Goal: Information Seeking & Learning: Check status

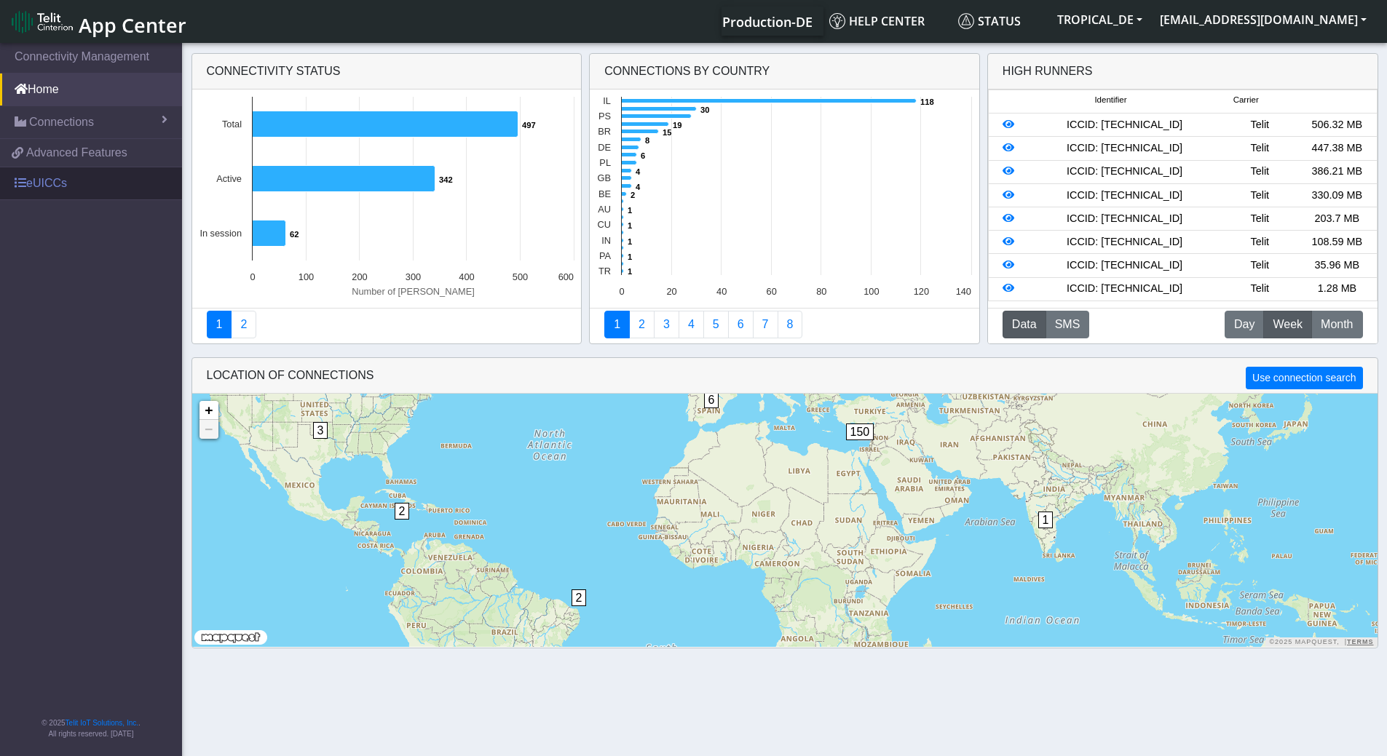
click at [44, 179] on link "eUICCs" at bounding box center [91, 183] width 182 height 32
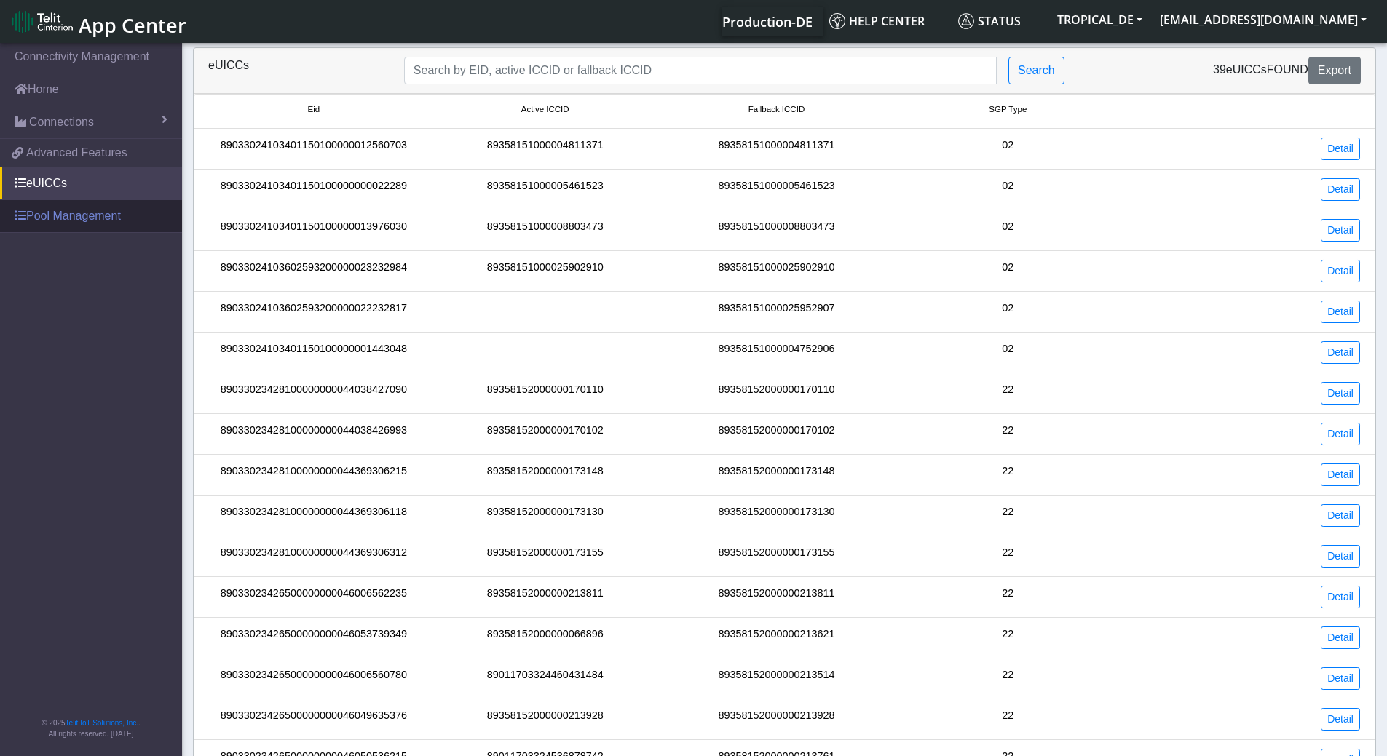
click at [79, 218] on link "Pool Management" at bounding box center [91, 216] width 182 height 32
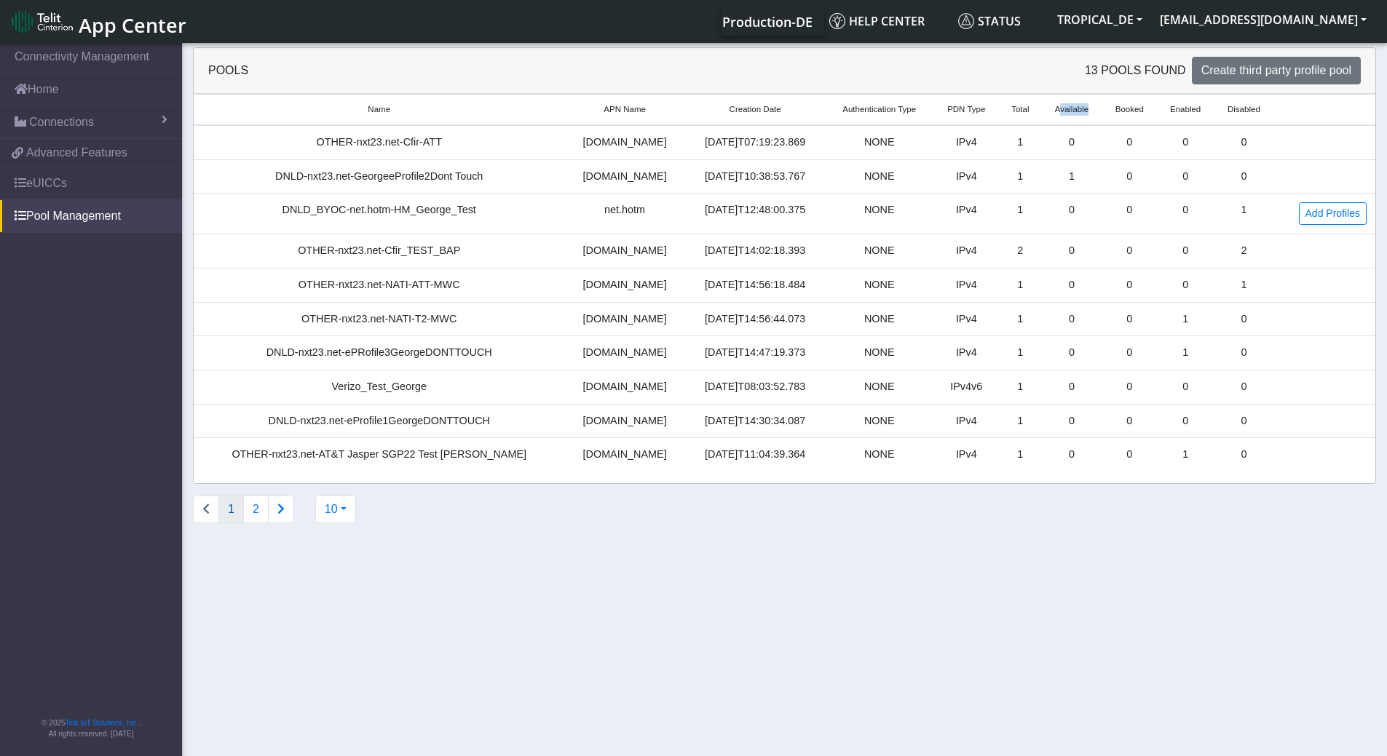
drag, startPoint x: 1066, startPoint y: 113, endPoint x: 1029, endPoint y: 114, distance: 37.9
click at [1050, 114] on small "Available" at bounding box center [1072, 109] width 44 height 12
click at [251, 508] on button "2" at bounding box center [255, 510] width 25 height 28
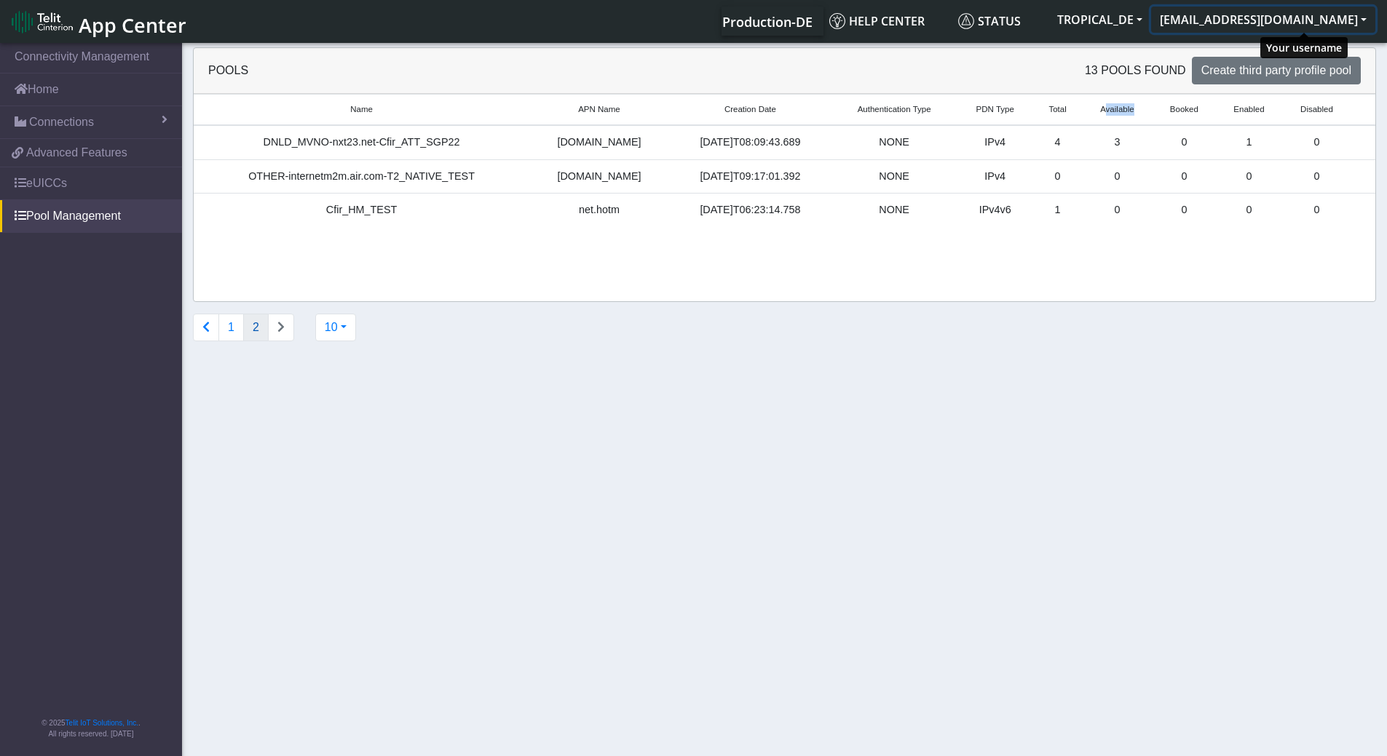
click at [1271, 23] on button "[EMAIL_ADDRESS][DOMAIN_NAME]" at bounding box center [1263, 20] width 224 height 26
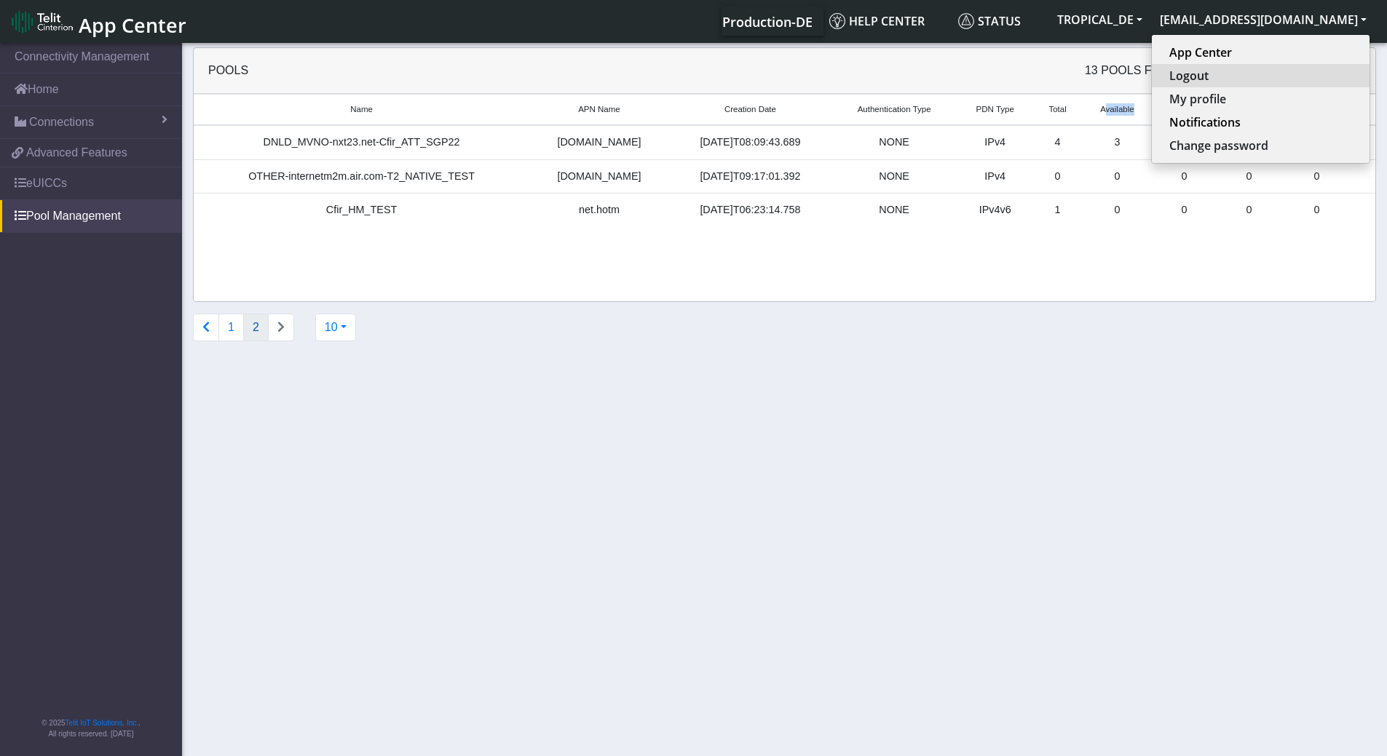
click at [1272, 77] on button "Logout" at bounding box center [1261, 75] width 218 height 23
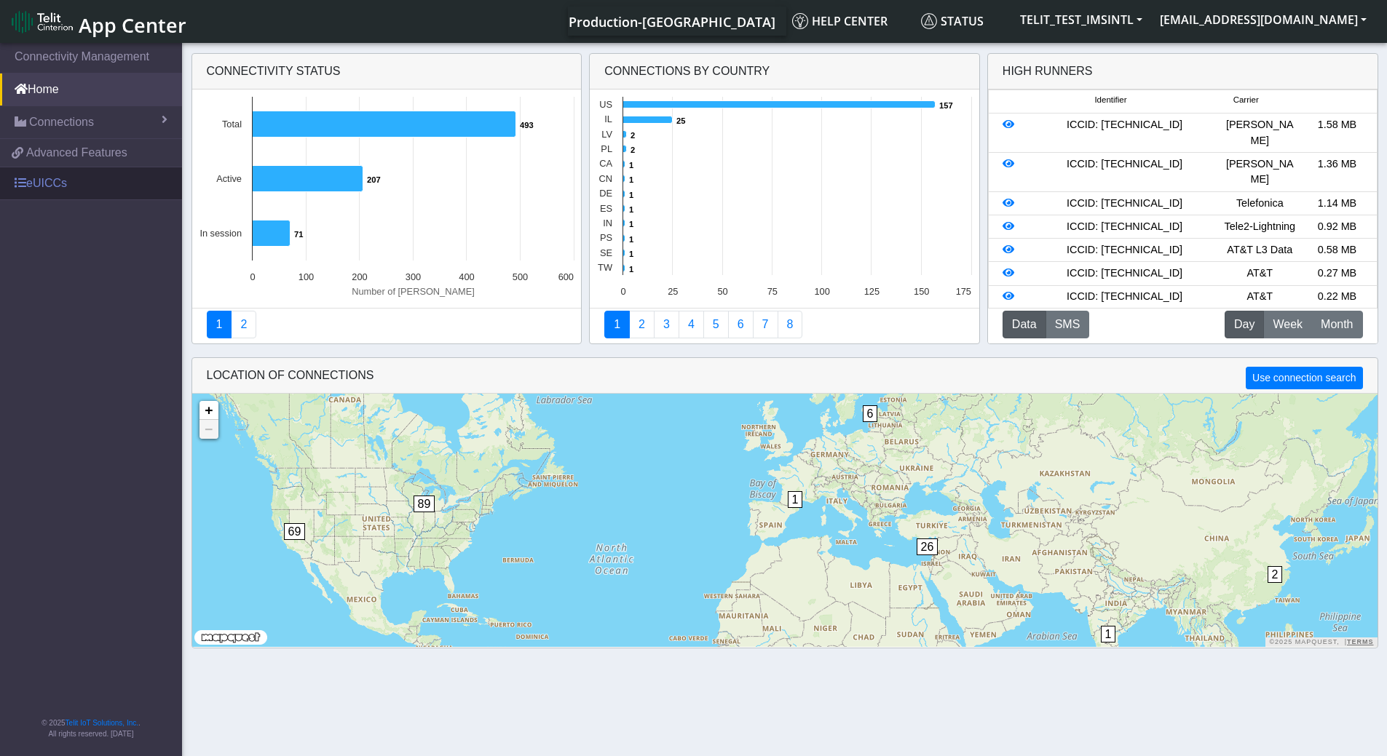
click at [63, 186] on link "eUICCs" at bounding box center [91, 183] width 182 height 32
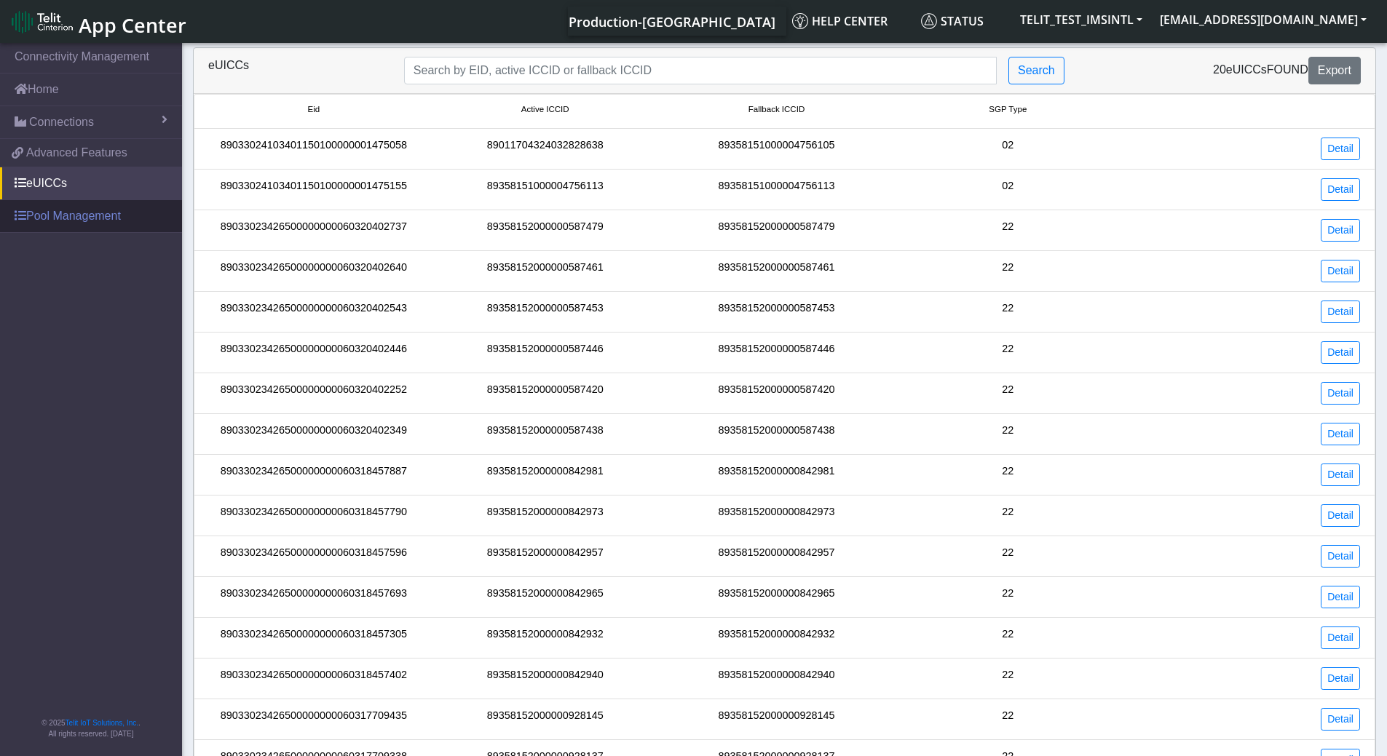
click at [62, 219] on link "Pool Management" at bounding box center [91, 216] width 182 height 32
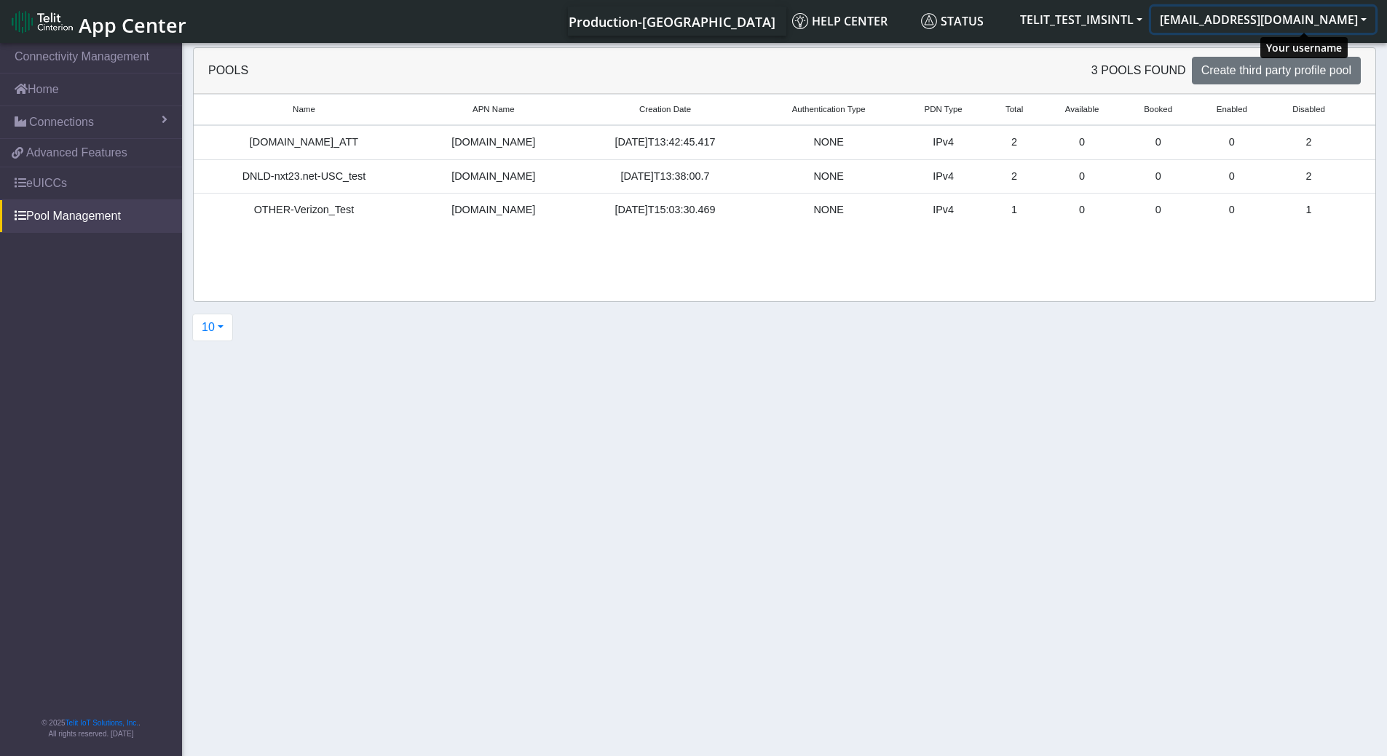
click at [1298, 18] on button "[EMAIL_ADDRESS][DOMAIN_NAME]" at bounding box center [1263, 20] width 224 height 26
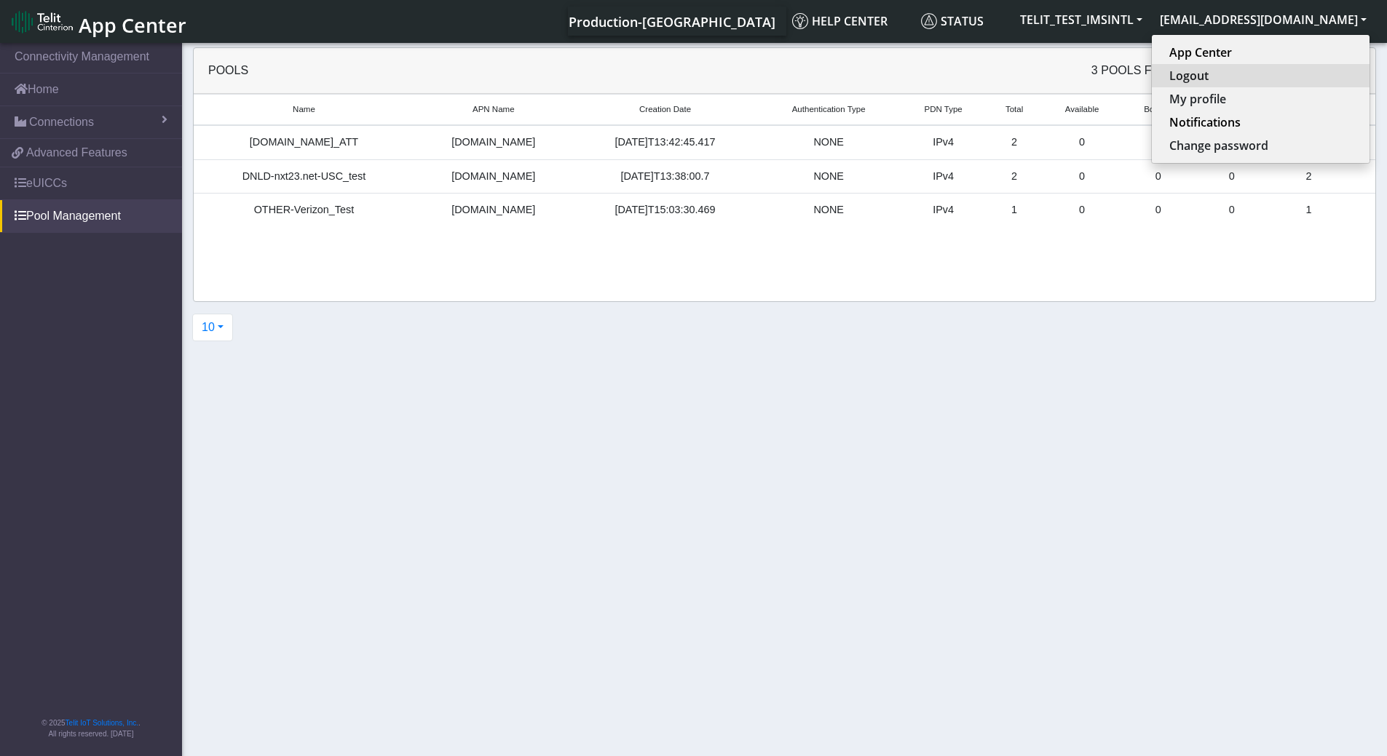
click at [1278, 76] on button "Logout" at bounding box center [1261, 75] width 218 height 23
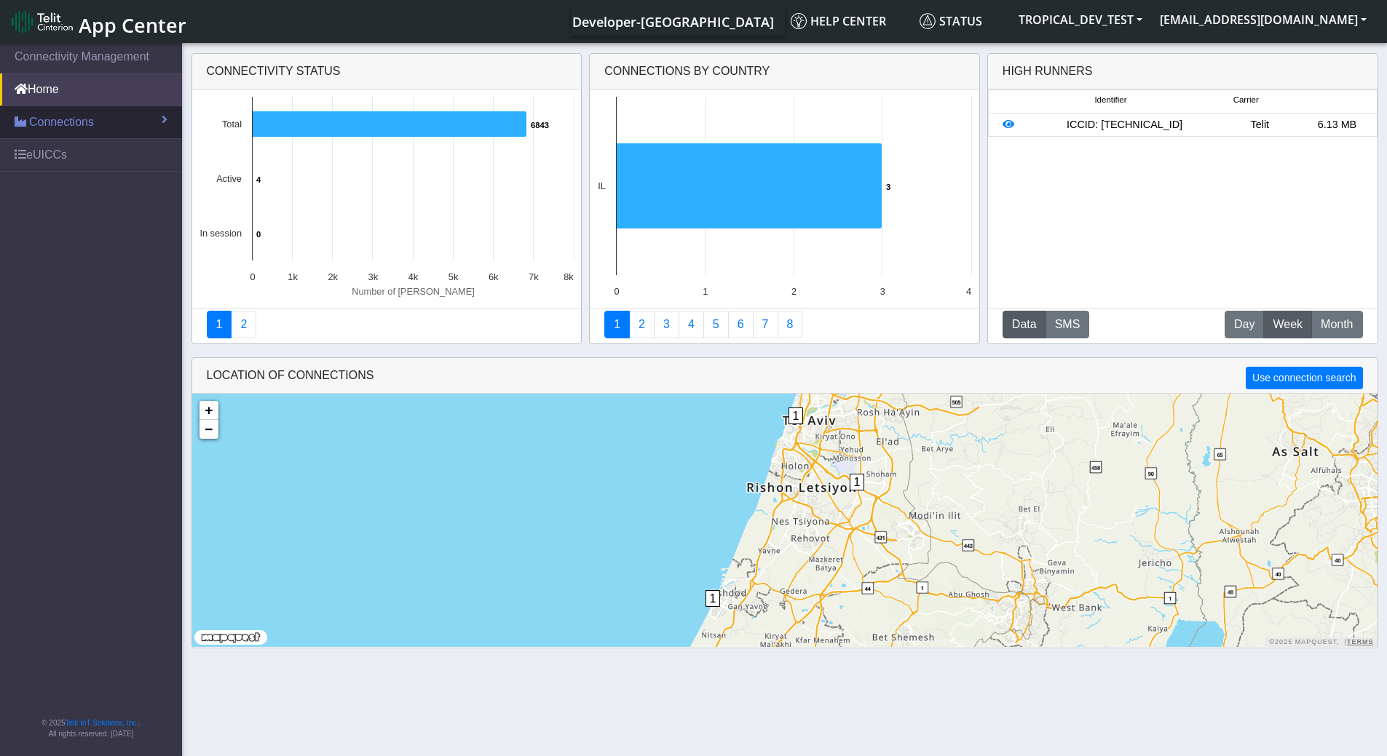
click at [73, 122] on span "Connections" at bounding box center [61, 122] width 65 height 17
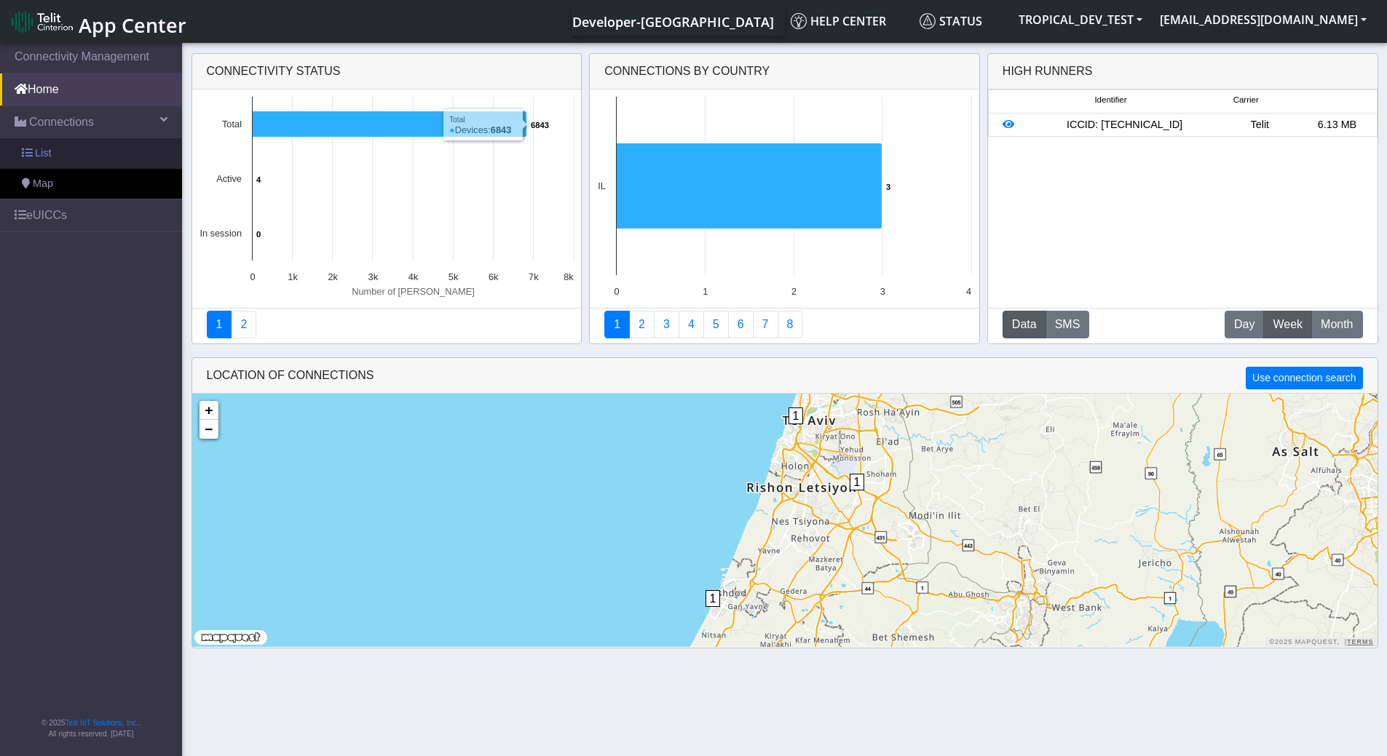
click at [36, 155] on span "List" at bounding box center [43, 154] width 16 height 16
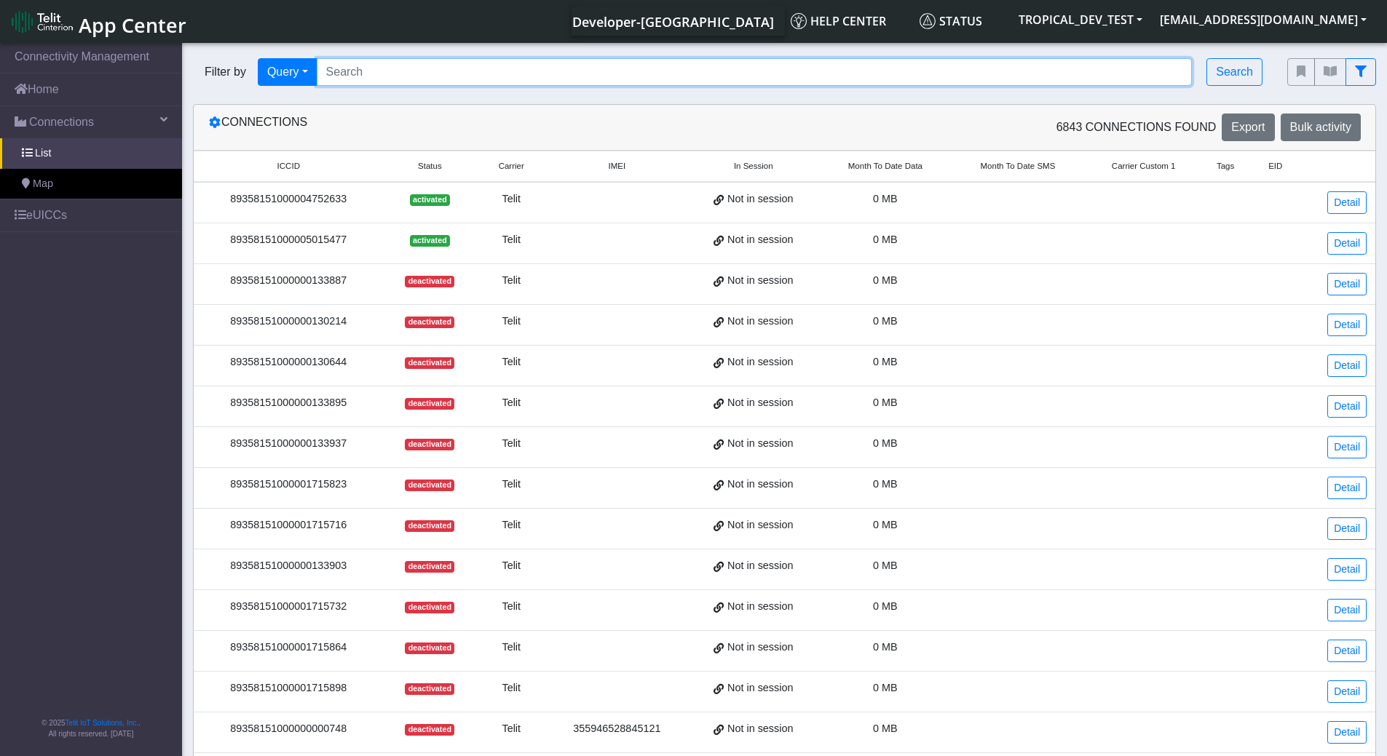
click at [497, 65] on input "Search..." at bounding box center [755, 72] width 876 height 28
paste input "89358151000025852891"
type input "89358151000025852891"
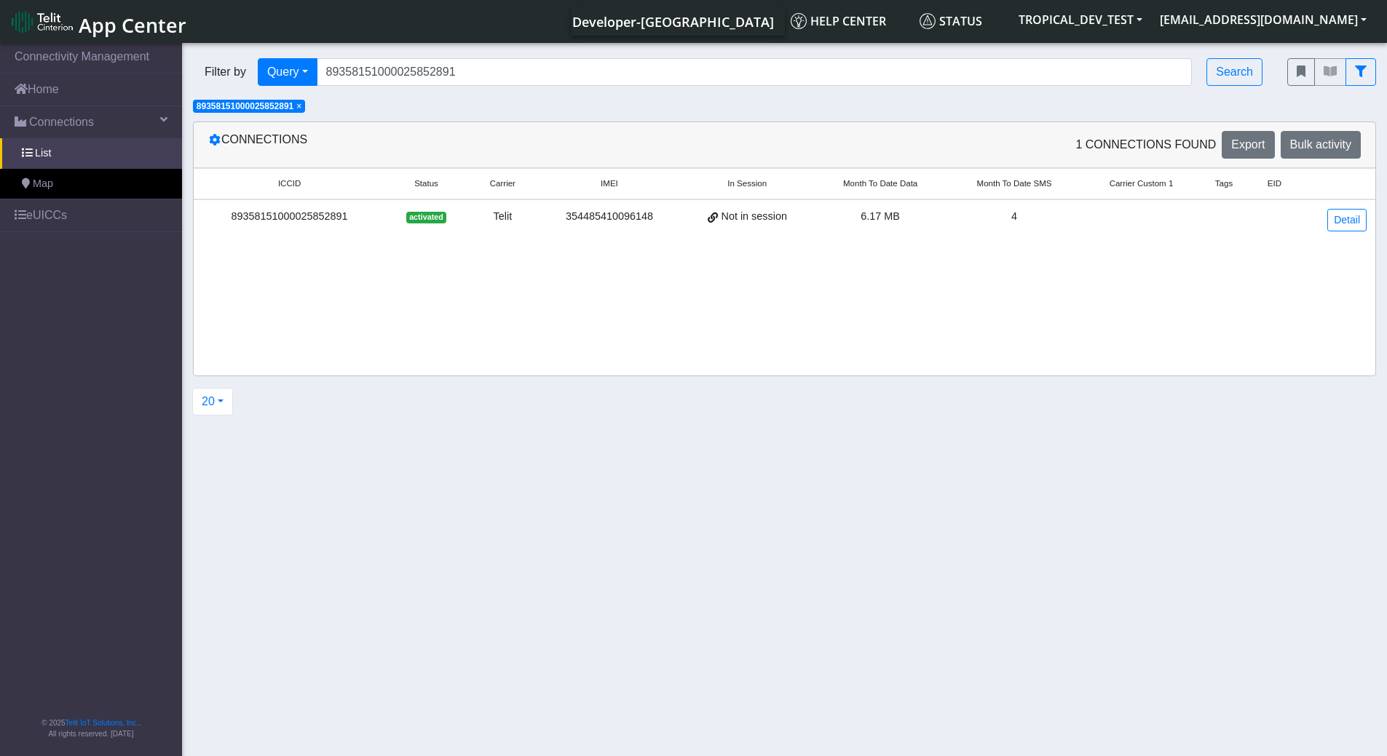
click at [293, 213] on div "89358151000025852891" at bounding box center [289, 217] width 174 height 16
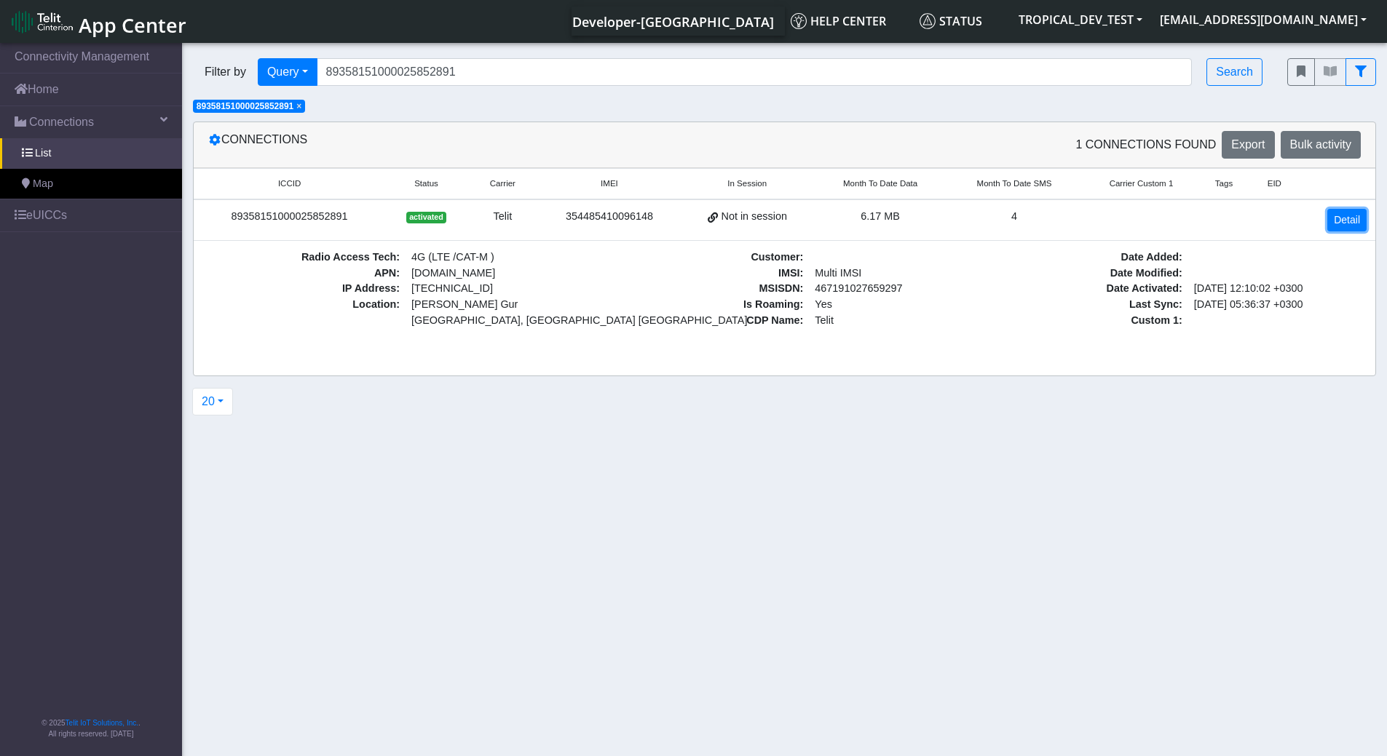
click at [1358, 215] on link "Detail" at bounding box center [1346, 220] width 39 height 23
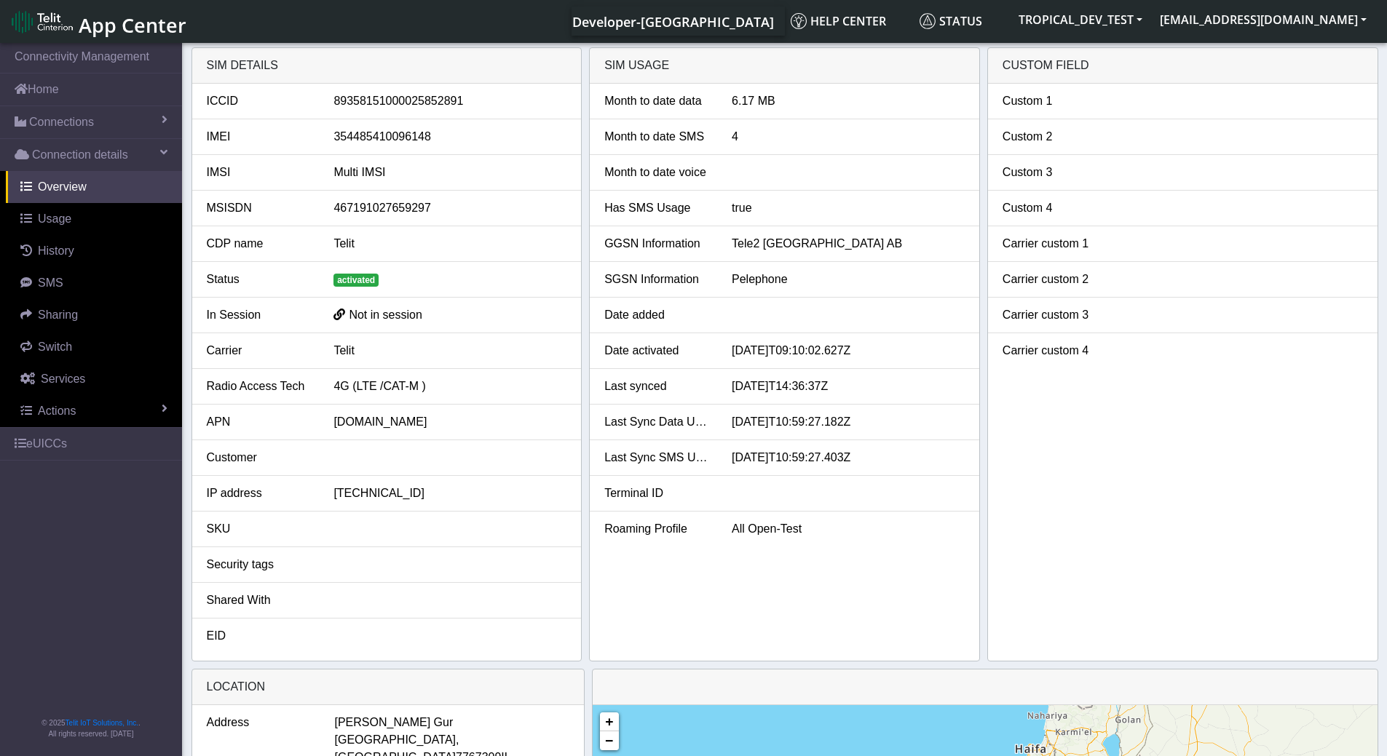
click at [468, 305] on li "In Session Not in session" at bounding box center [386, 316] width 389 height 36
click at [50, 216] on span "Usage" at bounding box center [54, 219] width 33 height 12
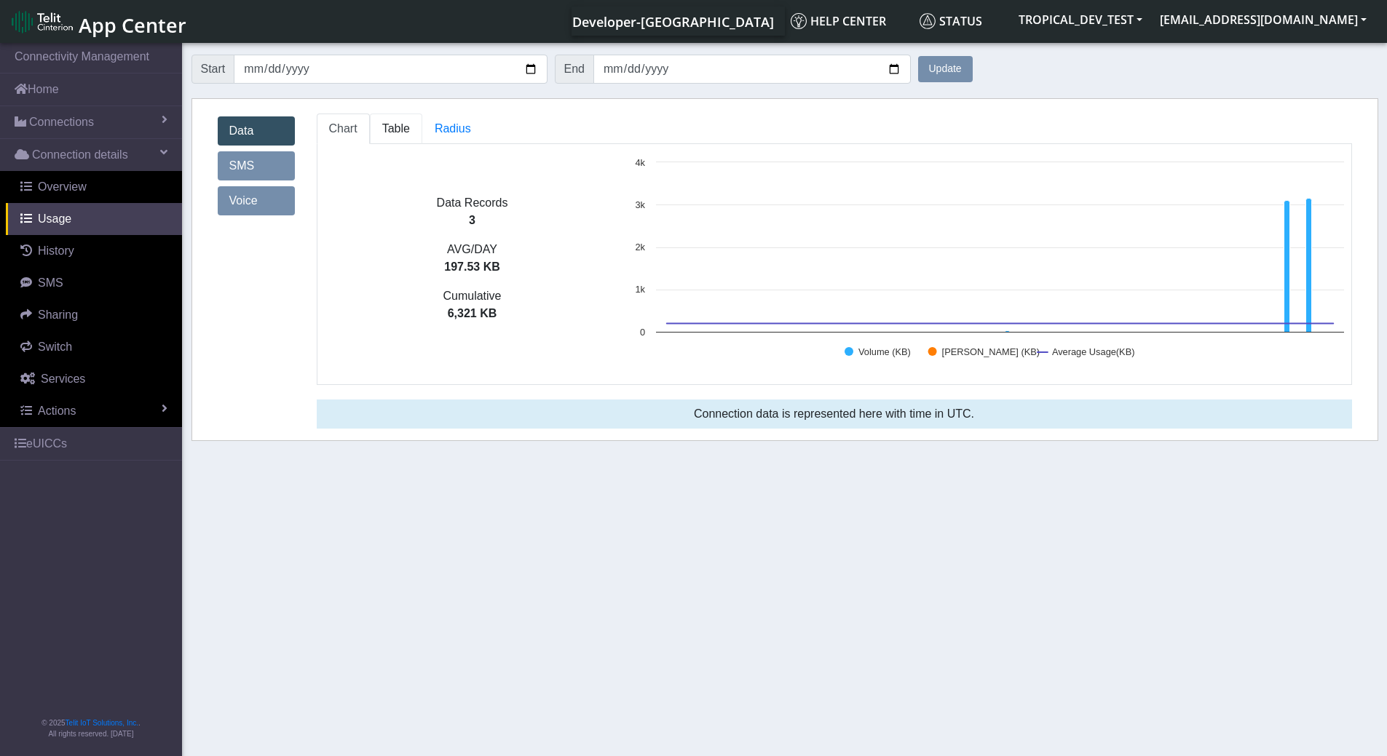
click at [406, 127] on span "Table" at bounding box center [396, 128] width 28 height 12
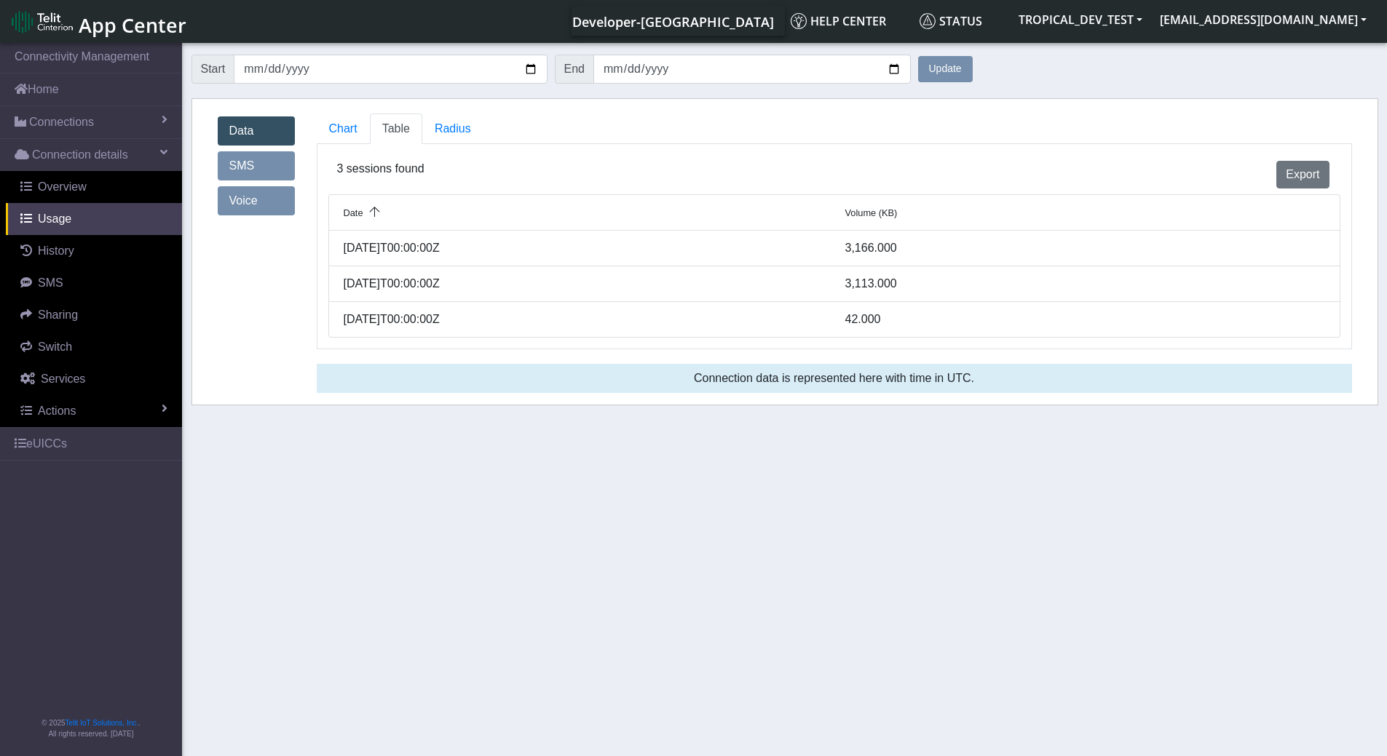
click at [237, 160] on link "SMS" at bounding box center [256, 165] width 77 height 29
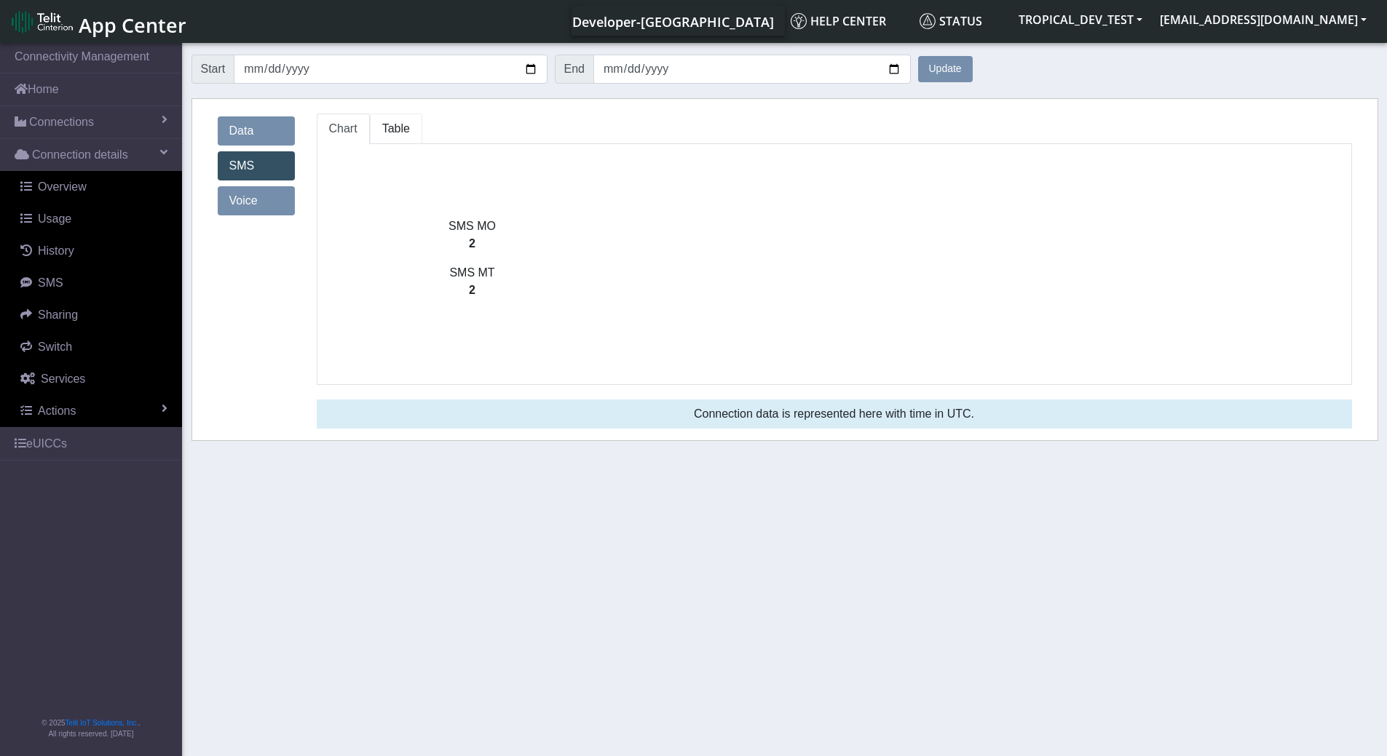
click at [387, 129] on span "Table" at bounding box center [396, 128] width 28 height 12
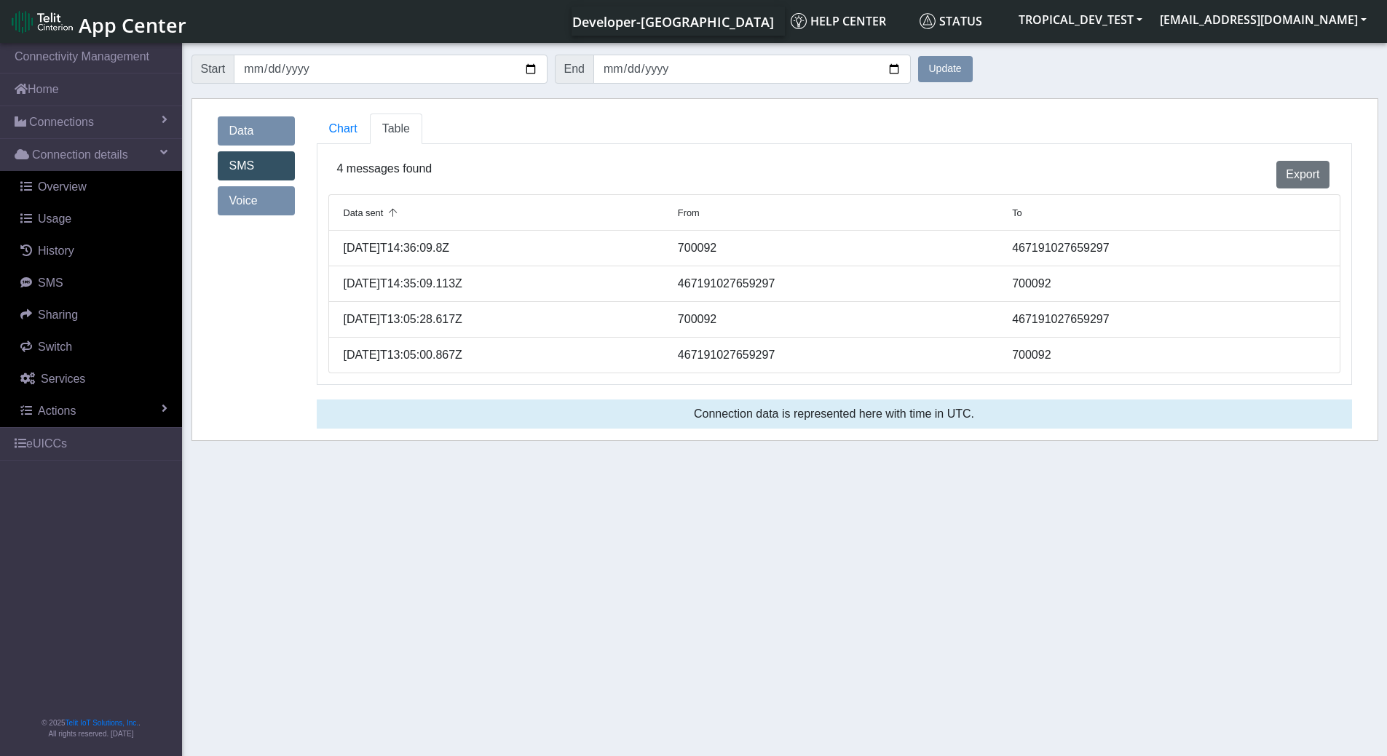
click at [387, 211] on icon at bounding box center [393, 213] width 20 height 9
click at [386, 215] on icon at bounding box center [393, 213] width 20 height 9
click at [270, 194] on link "Voice" at bounding box center [256, 200] width 77 height 29
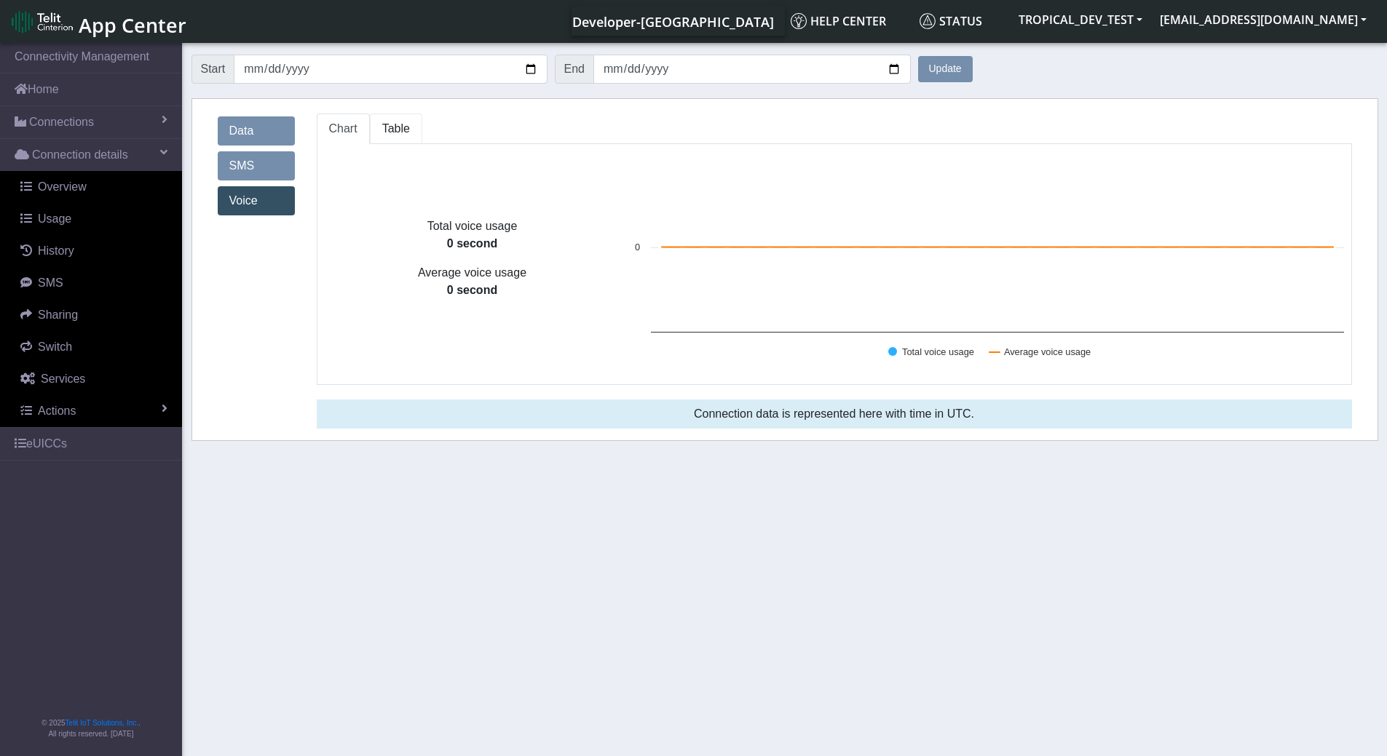
click at [396, 127] on span "Table" at bounding box center [396, 128] width 28 height 12
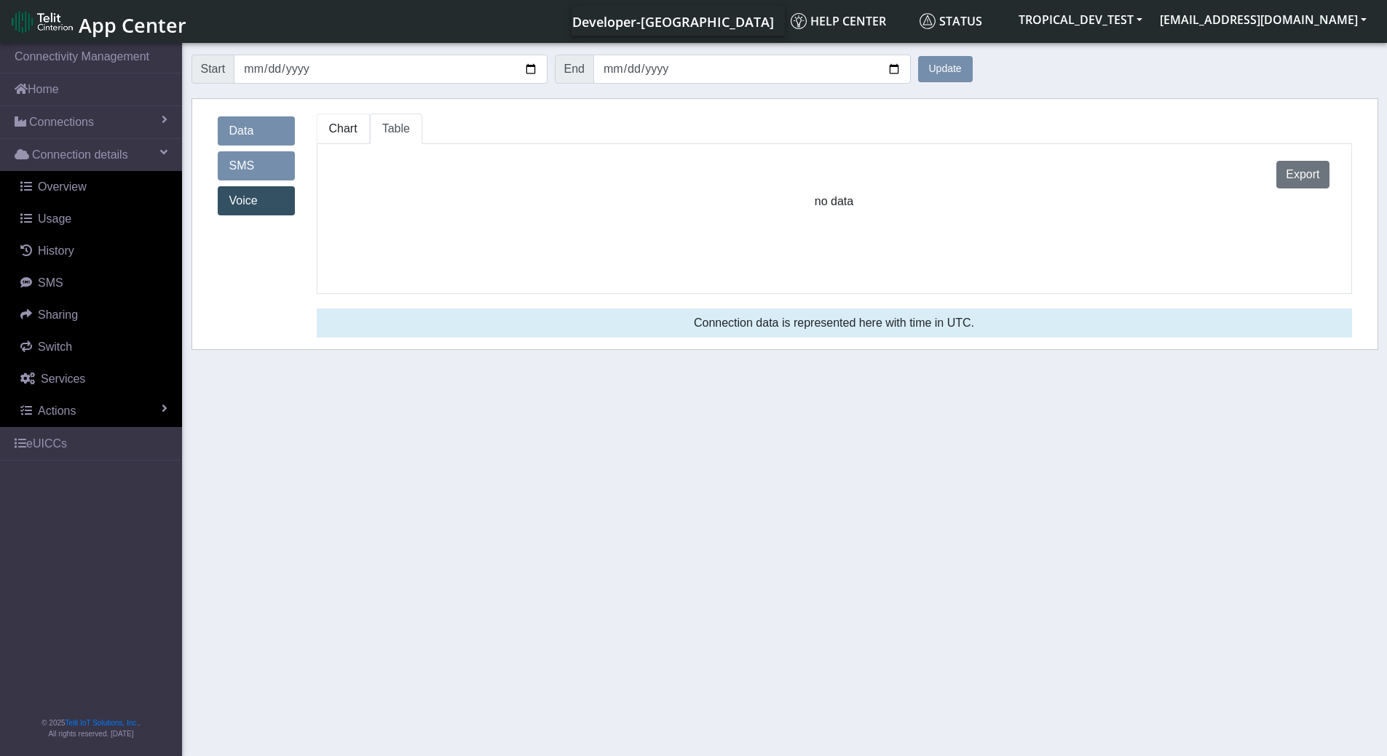
click at [351, 123] on span "Chart" at bounding box center [343, 128] width 28 height 12
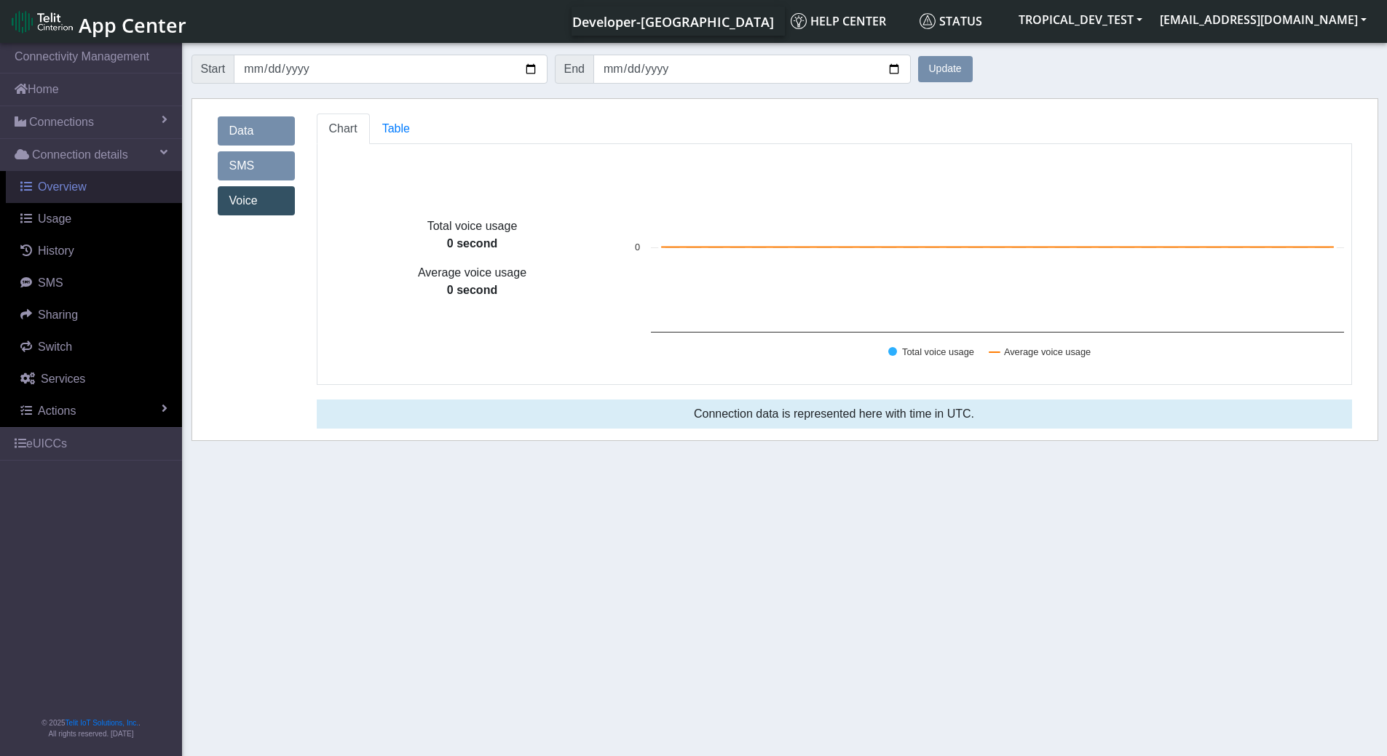
click at [58, 193] on span "Overview" at bounding box center [62, 187] width 49 height 12
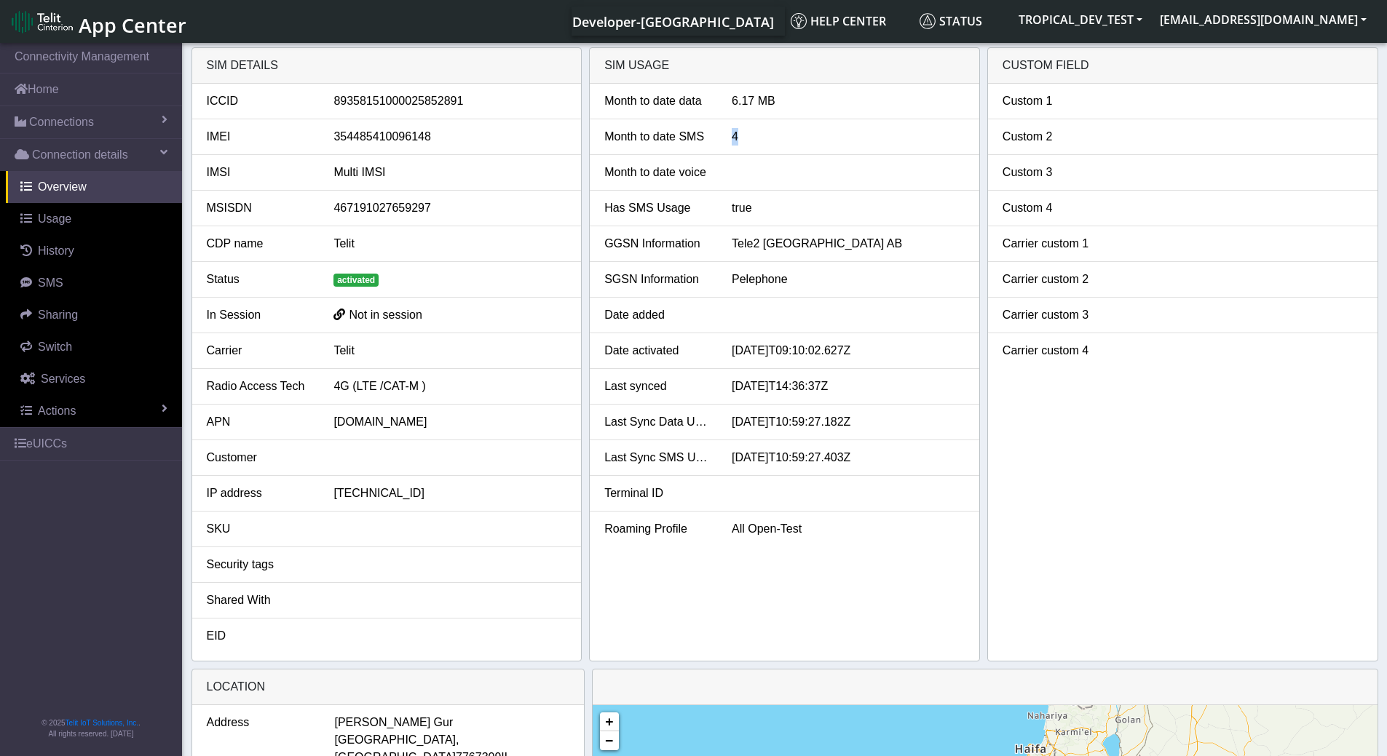
drag, startPoint x: 737, startPoint y: 137, endPoint x: 726, endPoint y: 136, distance: 10.2
click at [726, 136] on div "4" at bounding box center [848, 136] width 255 height 17
click at [70, 217] on link "Usage" at bounding box center [94, 219] width 176 height 32
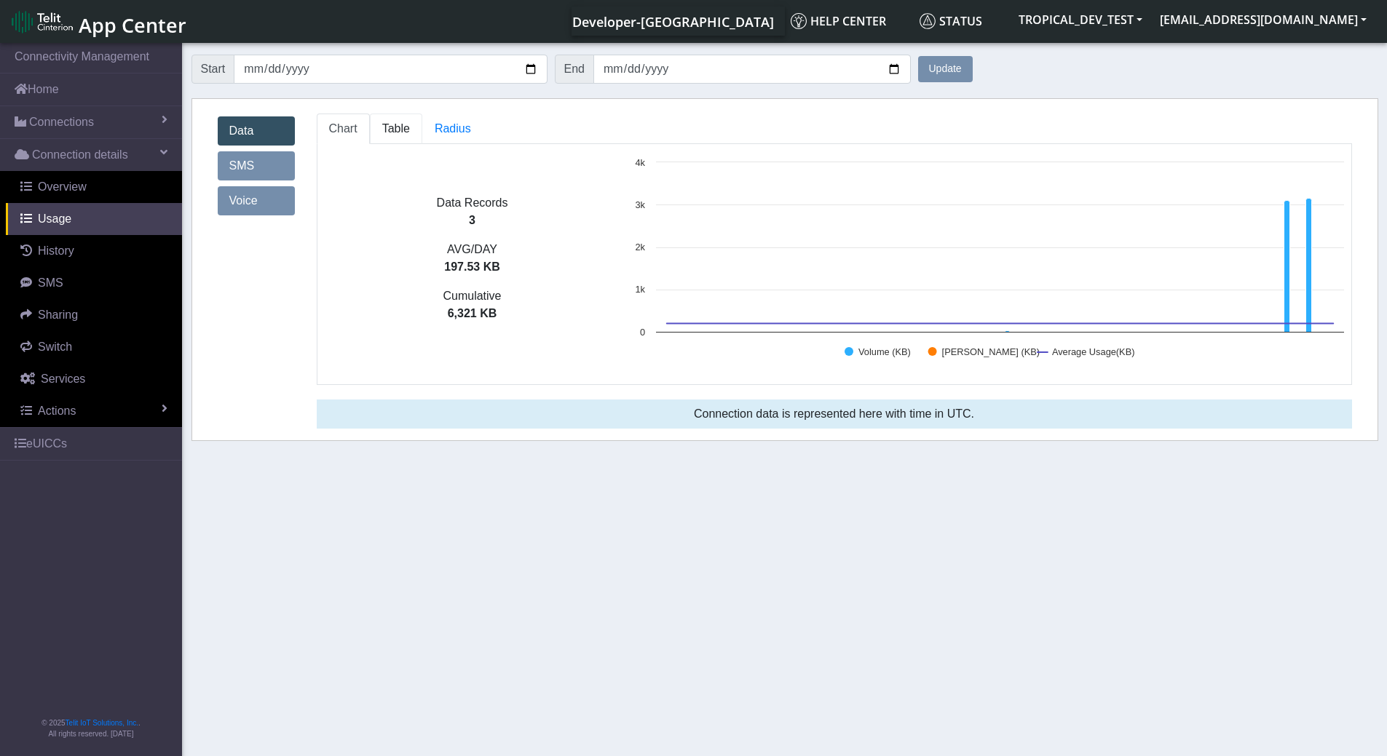
click at [397, 127] on span "Table" at bounding box center [396, 128] width 28 height 12
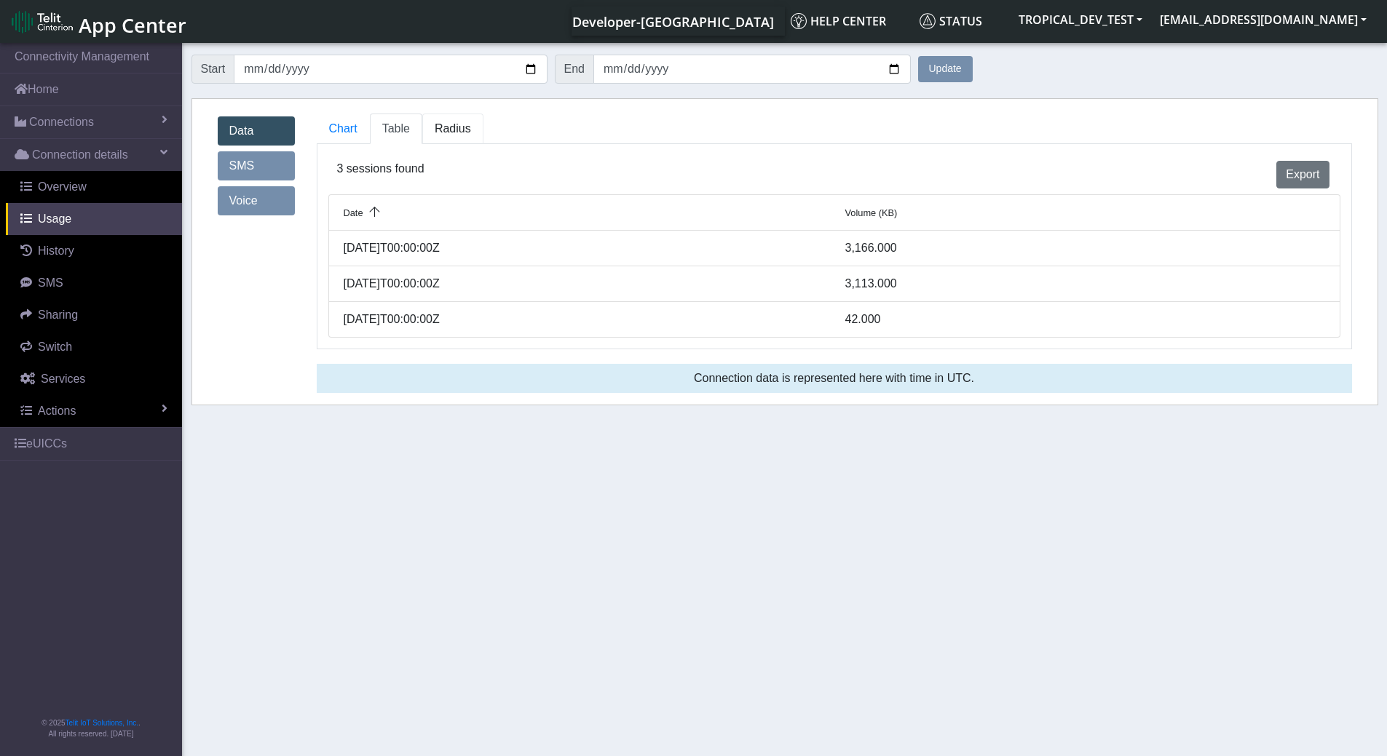
click at [422, 119] on link "Radius" at bounding box center [396, 129] width 52 height 31
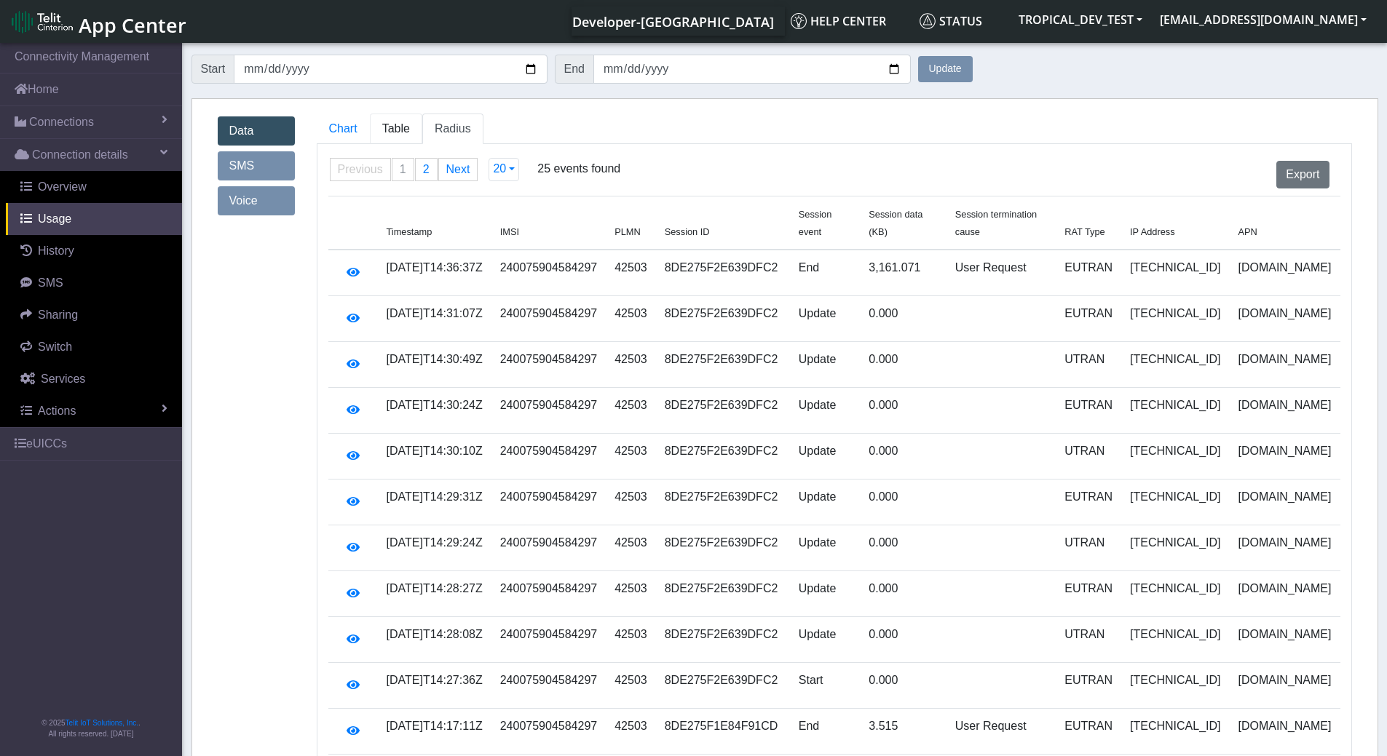
click at [400, 133] on span "Table" at bounding box center [396, 128] width 28 height 12
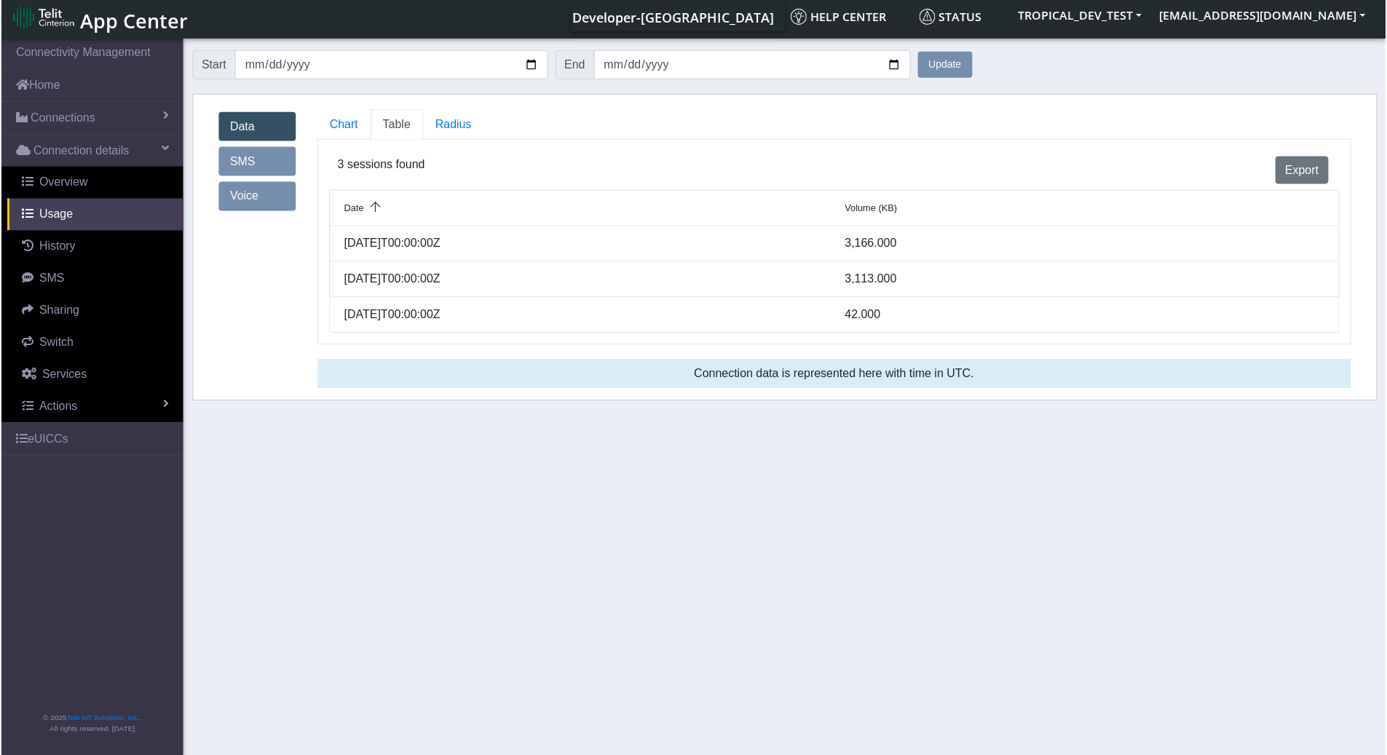
scroll to position [5, 0]
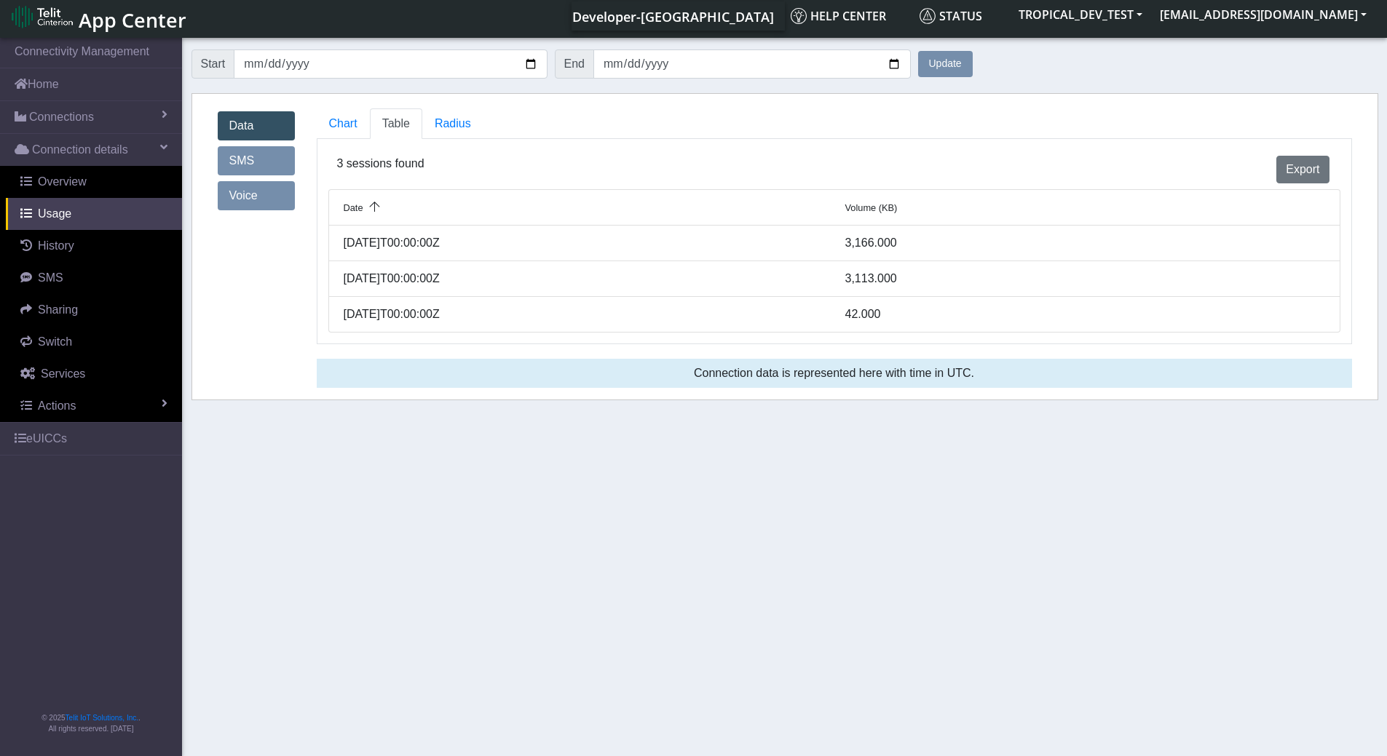
click at [261, 167] on link "SMS" at bounding box center [256, 160] width 77 height 29
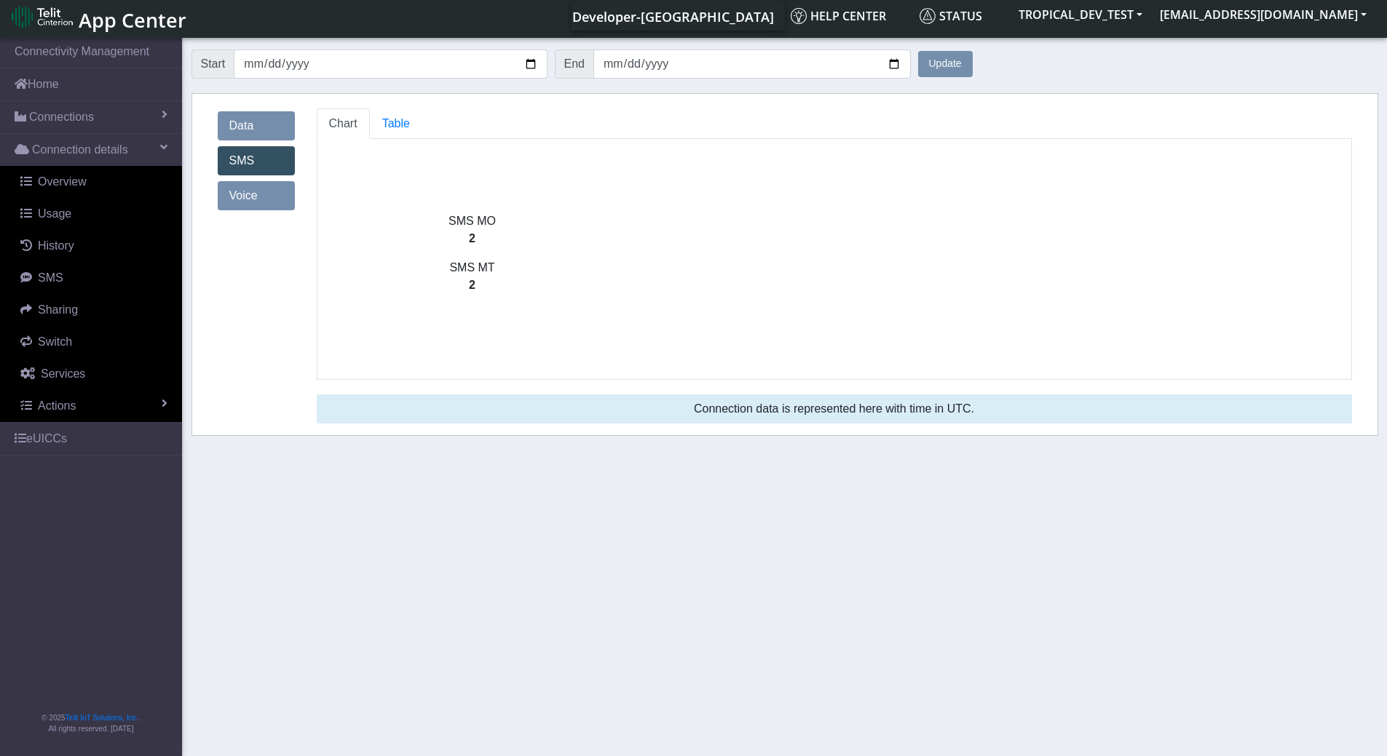
click at [263, 198] on link "Voice" at bounding box center [256, 195] width 77 height 29
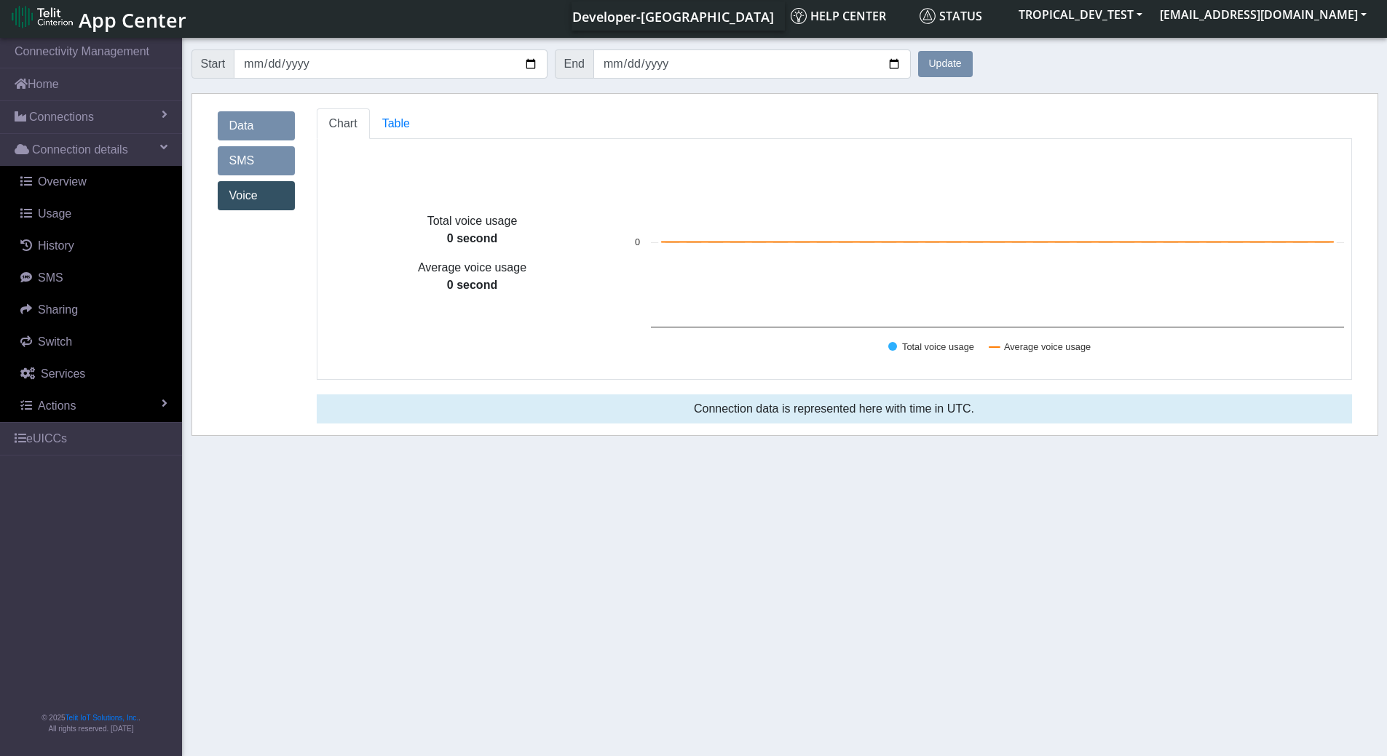
click at [255, 160] on link "SMS" at bounding box center [256, 160] width 77 height 29
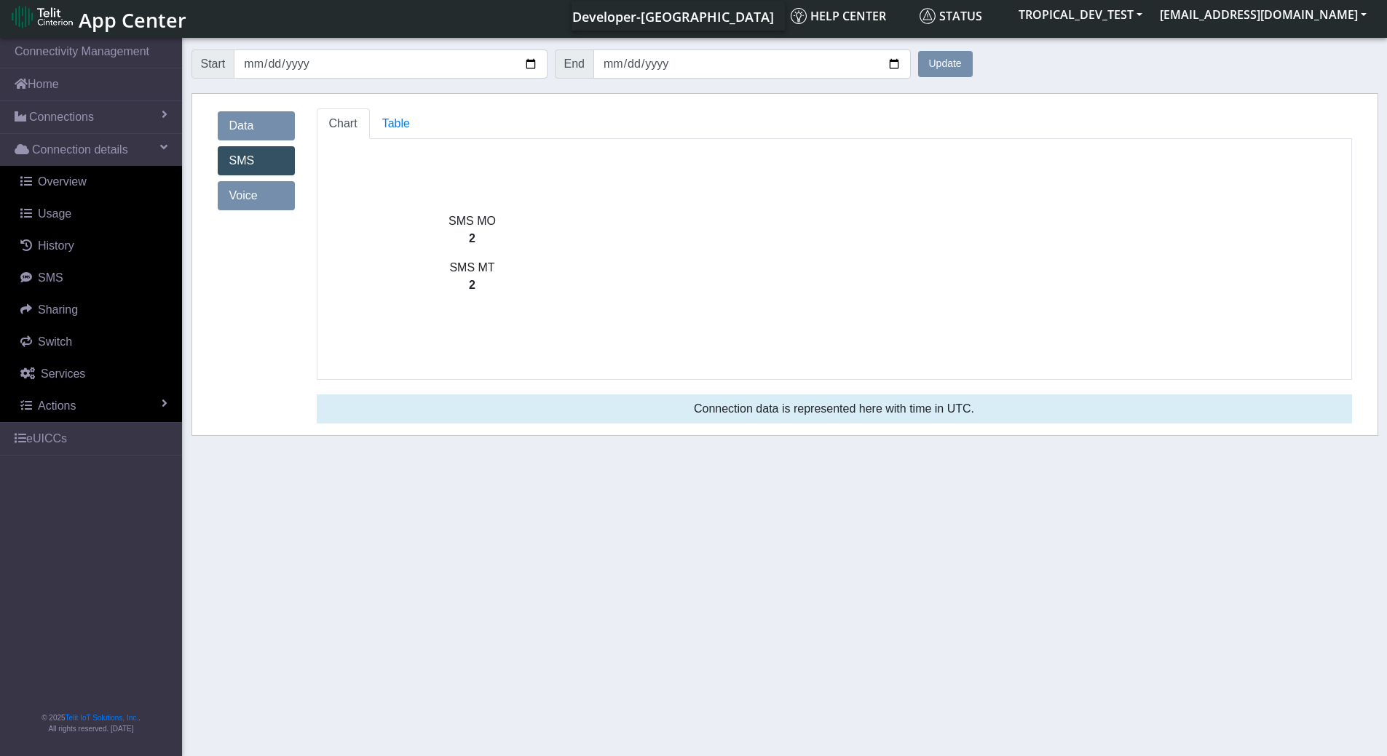
click at [250, 125] on link "Data" at bounding box center [256, 125] width 77 height 29
